Goal: Find contact information: Obtain details needed to contact an individual or organization

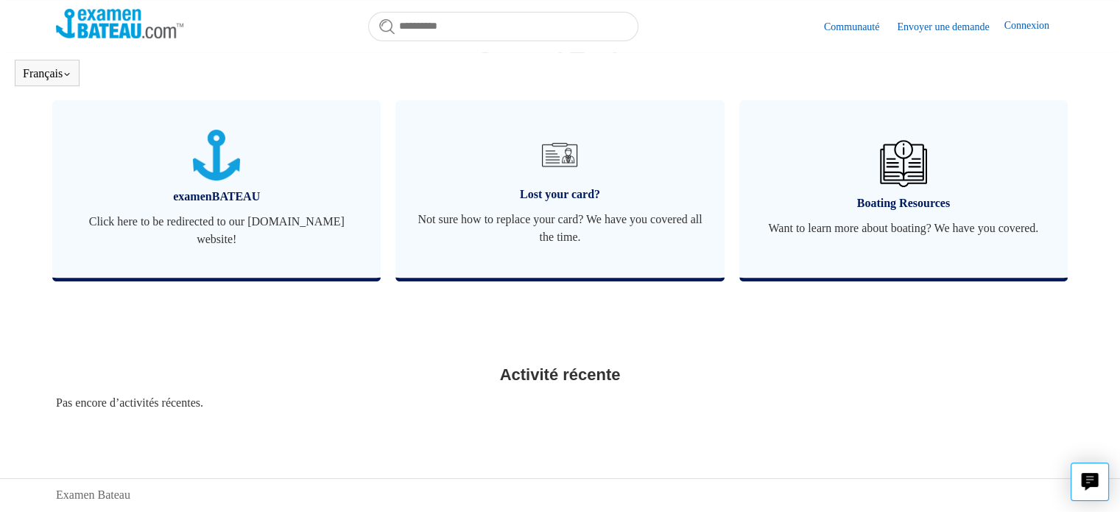
scroll to position [563, 0]
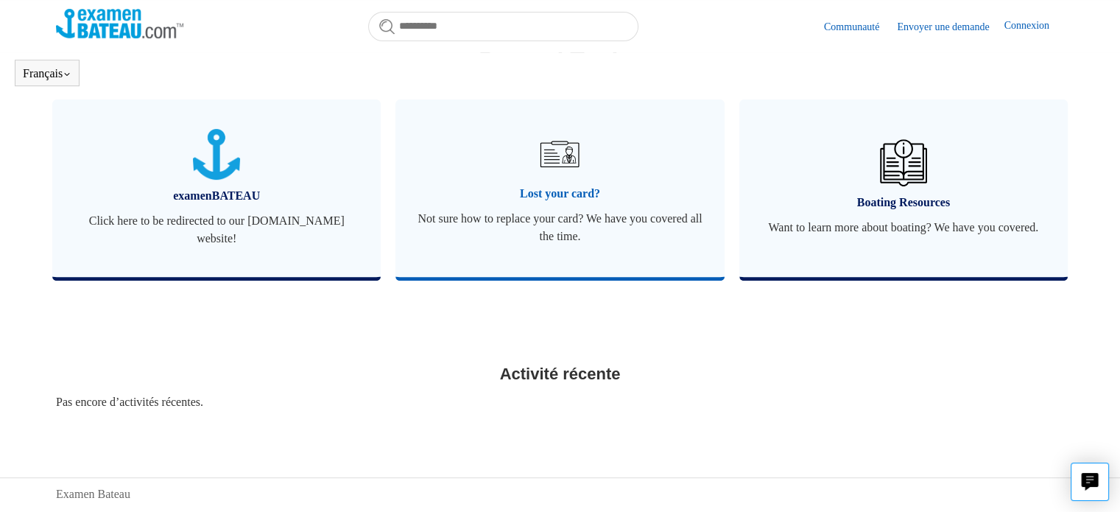
click at [561, 158] on img at bounding box center [560, 154] width 52 height 52
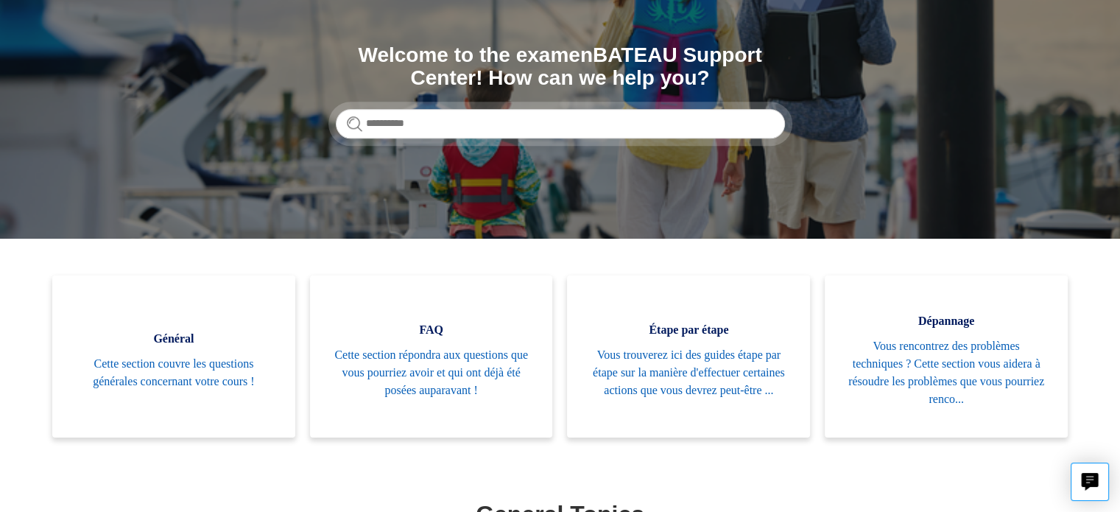
scroll to position [150, 0]
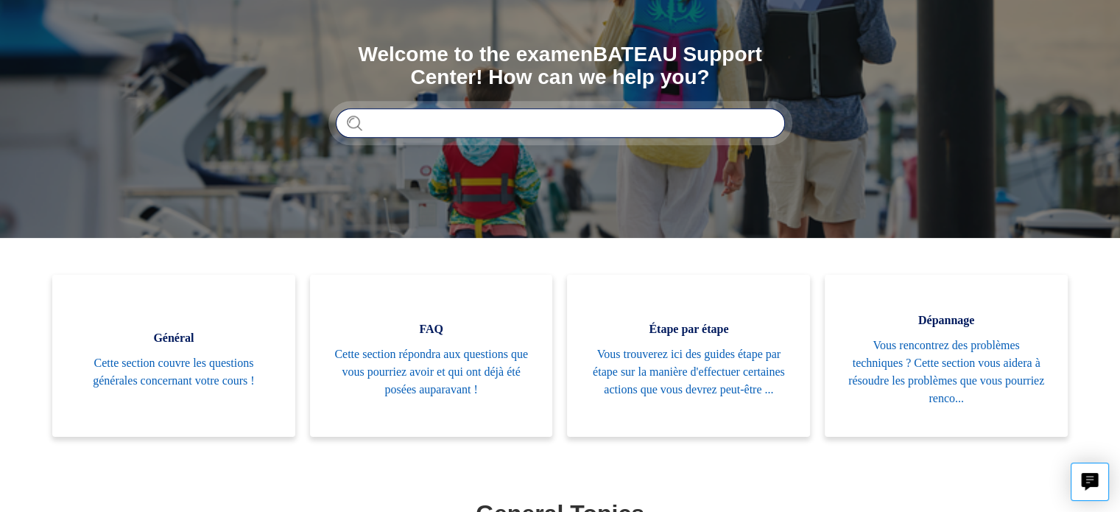
click at [367, 126] on input "Rechercher" at bounding box center [560, 122] width 449 height 29
type input "*"
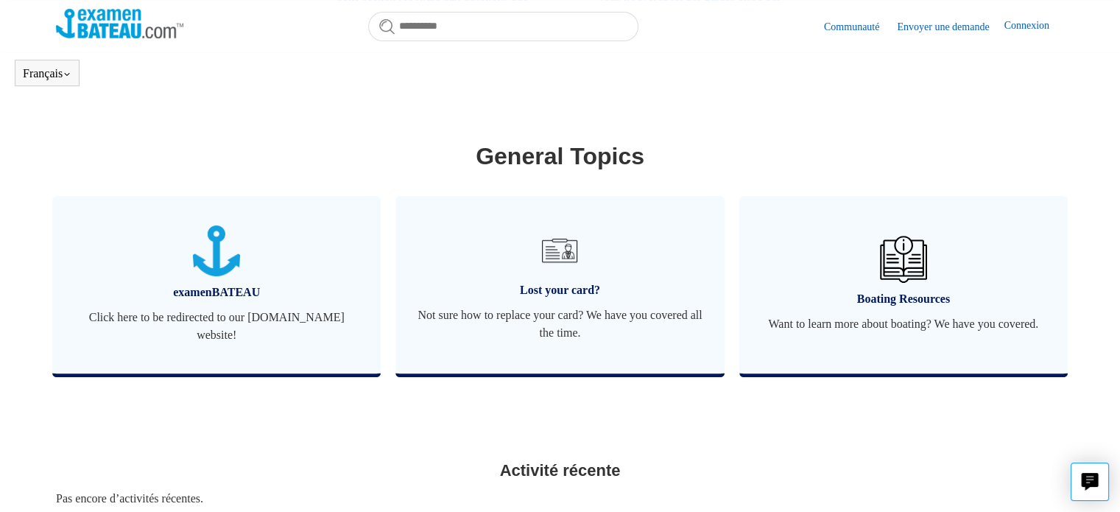
scroll to position [464, 0]
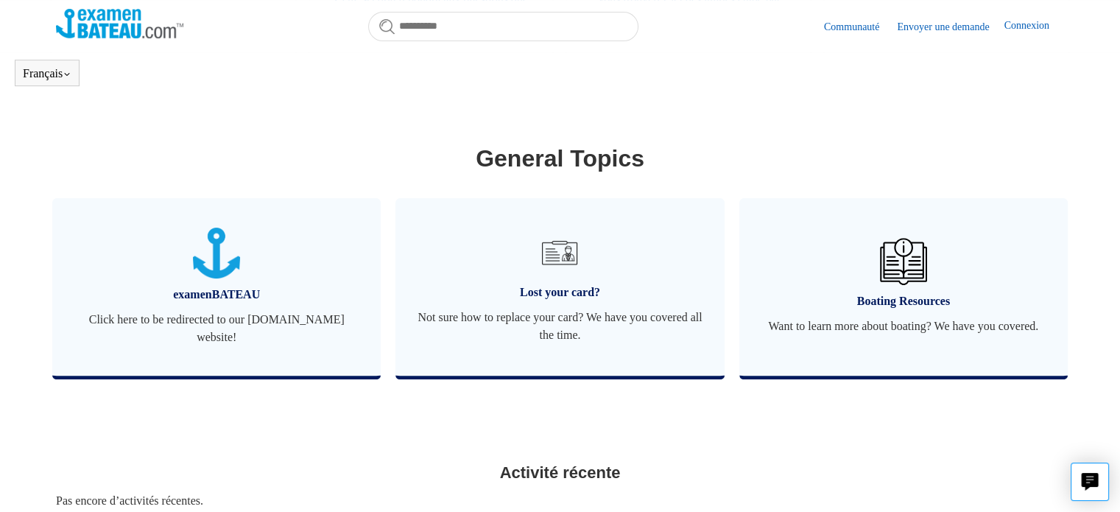
click at [921, 27] on link "Envoyer une demande" at bounding box center [950, 26] width 107 height 15
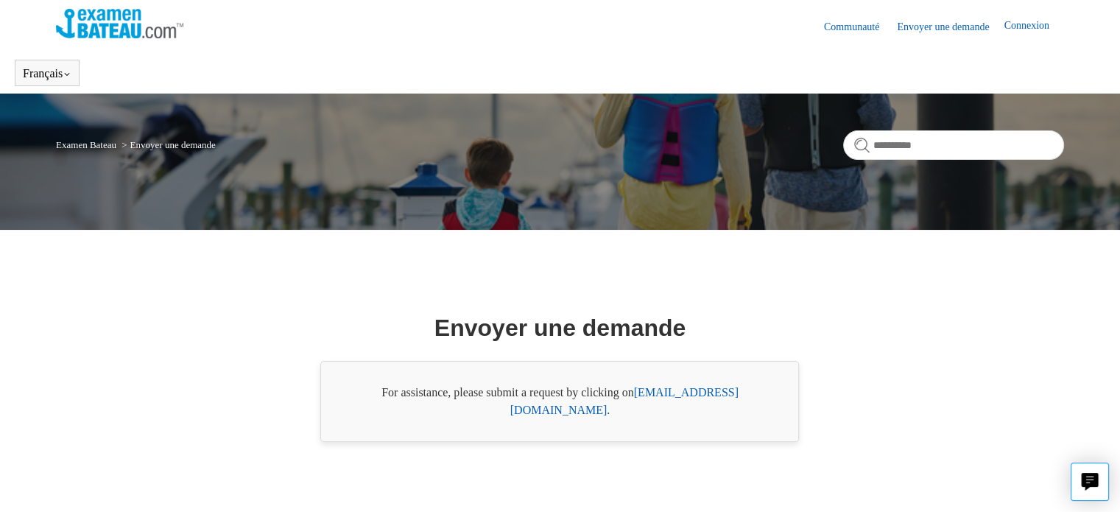
scroll to position [97, 0]
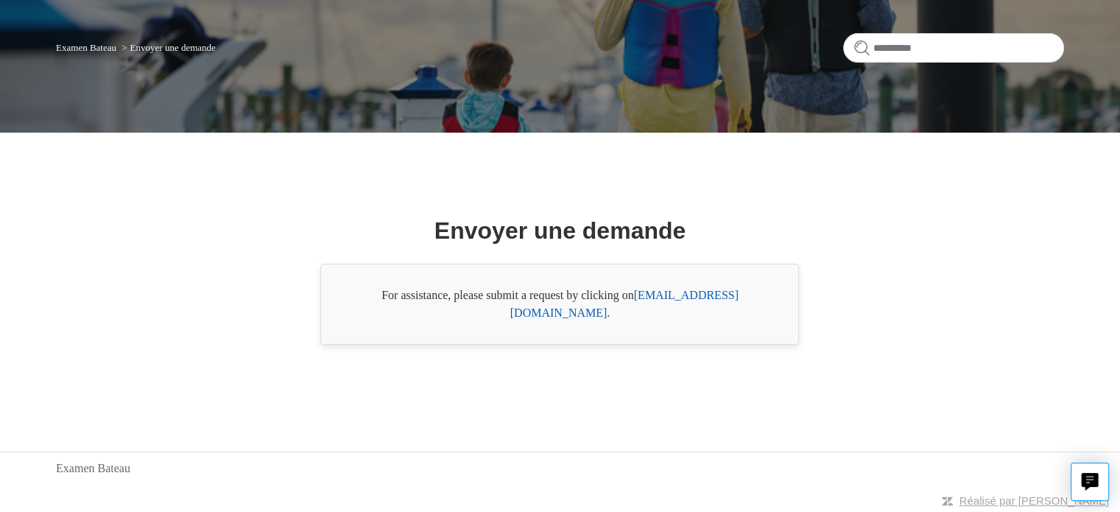
click at [714, 305] on link "support@boat-ed.com" at bounding box center [624, 304] width 228 height 30
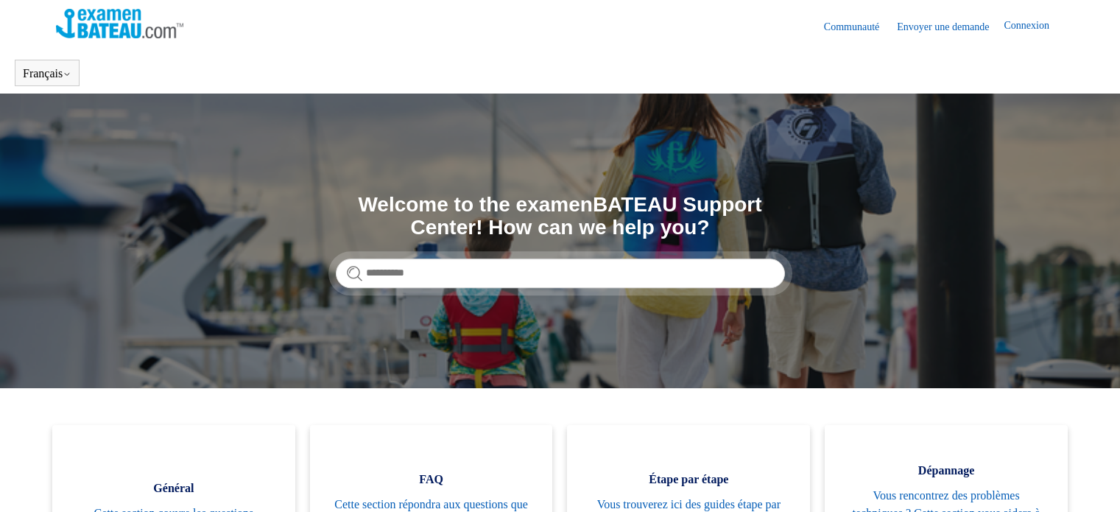
scroll to position [464, 0]
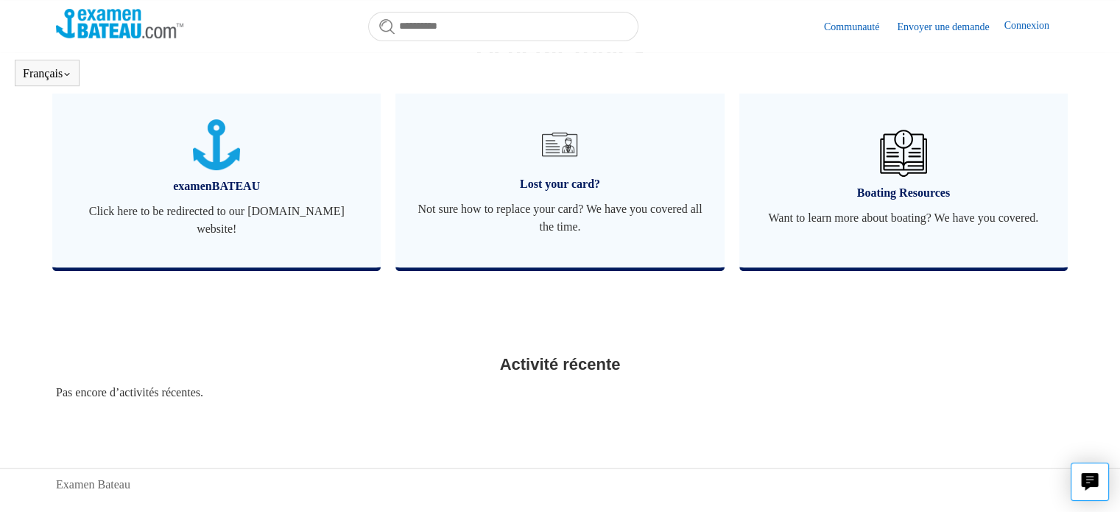
scroll to position [588, 0]
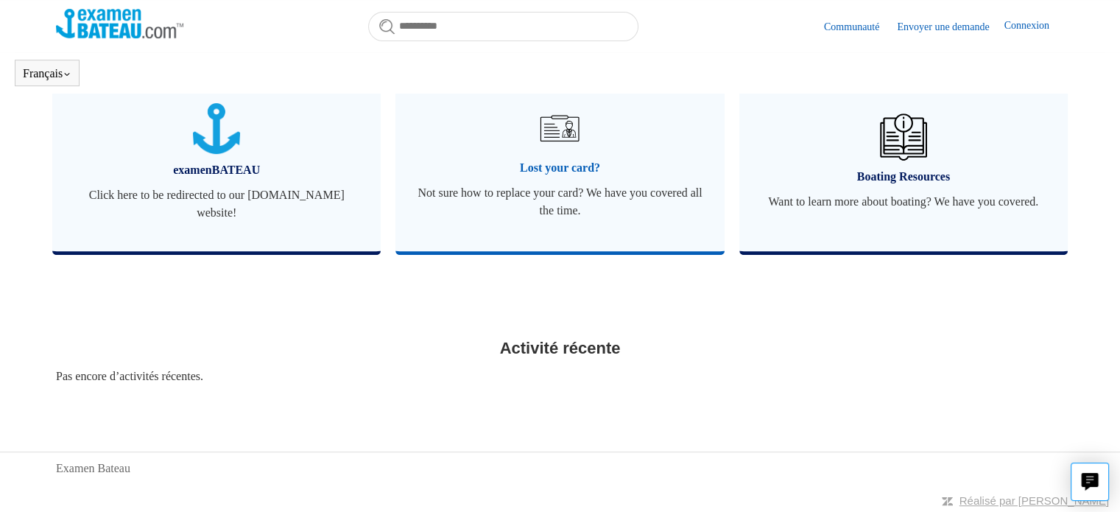
click at [571, 133] on img at bounding box center [560, 128] width 52 height 52
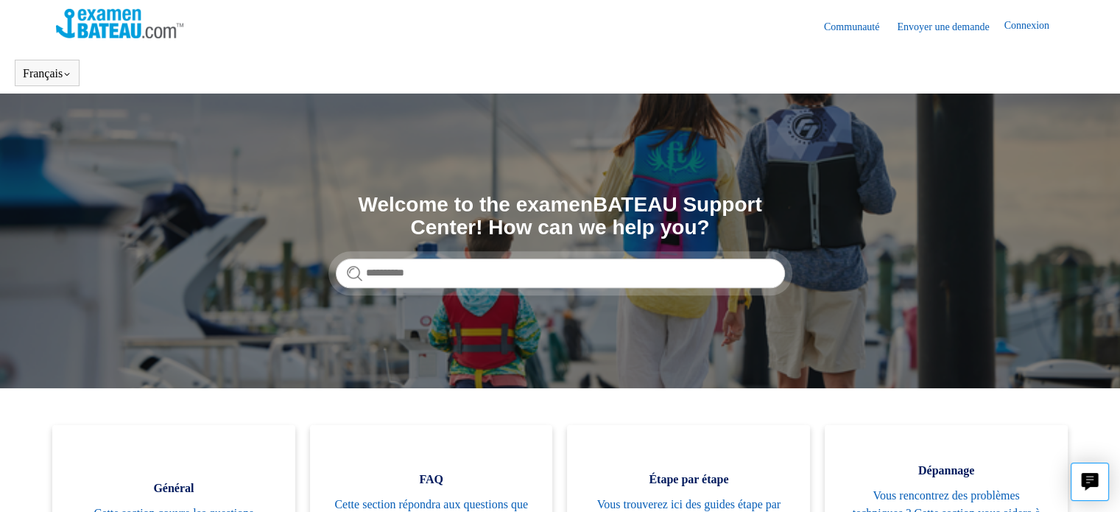
click at [1011, 21] on link "Connexion" at bounding box center [1034, 27] width 60 height 18
click at [906, 29] on link "Envoyer une demande" at bounding box center [950, 26] width 107 height 15
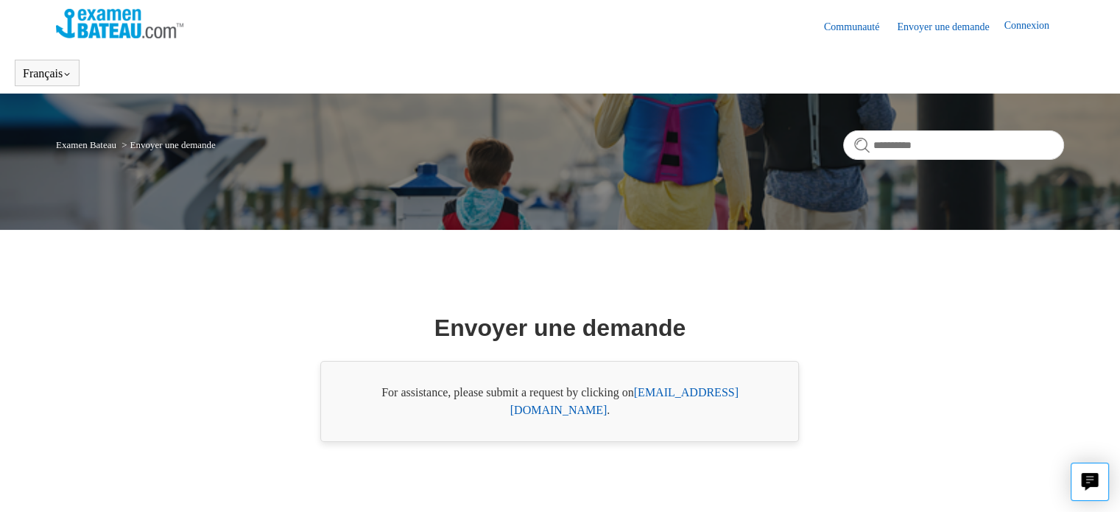
click at [734, 399] on link "support@boat-ed.com" at bounding box center [624, 401] width 228 height 30
click at [1026, 27] on link "Connexion" at bounding box center [1034, 27] width 60 height 18
